Goal: Task Accomplishment & Management: Use online tool/utility

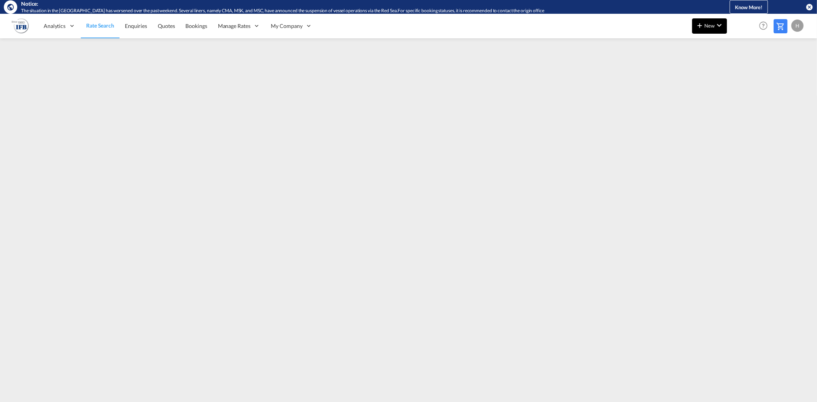
click at [710, 28] on button "New" at bounding box center [709, 25] width 35 height 15
click at [695, 44] on span "Rates" at bounding box center [689, 46] width 9 height 15
click at [742, 71] on span "Ratesheet" at bounding box center [741, 71] width 8 height 15
